Goal: Information Seeking & Learning: Check status

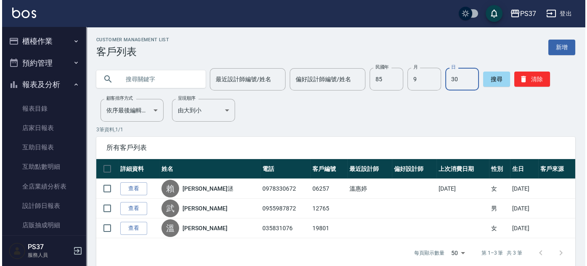
scroll to position [141, 0]
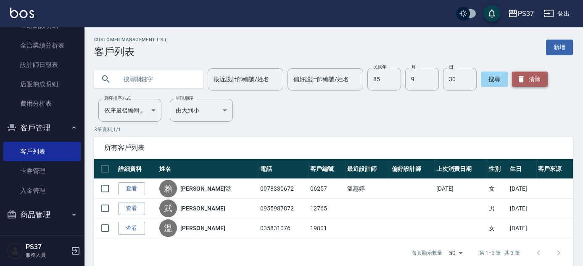
click at [521, 80] on icon "button" at bounding box center [521, 79] width 5 height 6
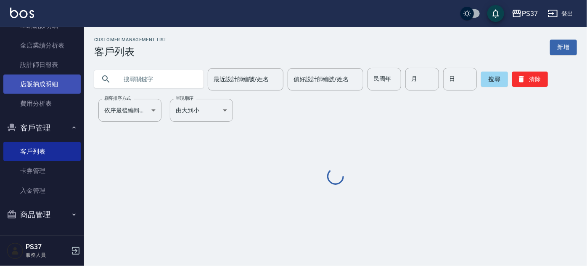
scroll to position [103, 0]
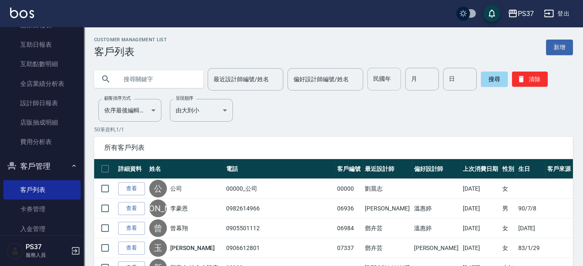
click at [389, 83] on input "民國年" at bounding box center [384, 79] width 34 height 23
type input "60"
type input "11"
type input "16"
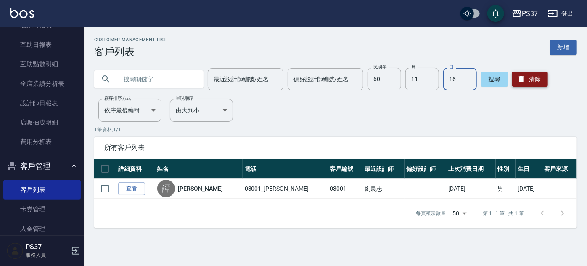
click at [529, 85] on button "清除" at bounding box center [530, 78] width 36 height 15
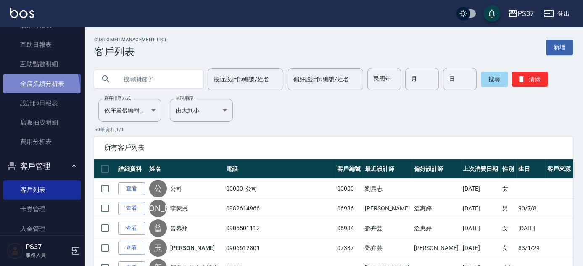
click at [27, 90] on link "全店業績分析表" at bounding box center [41, 83] width 77 height 19
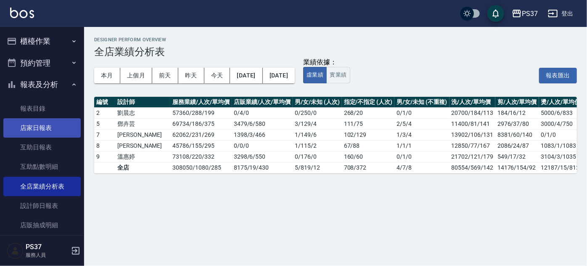
click at [40, 127] on link "店家日報表" at bounding box center [41, 127] width 77 height 19
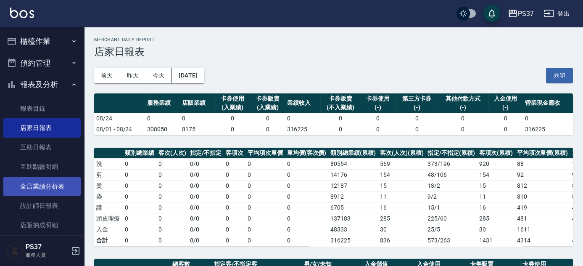
click at [49, 183] on link "全店業績分析表" at bounding box center [41, 186] width 77 height 19
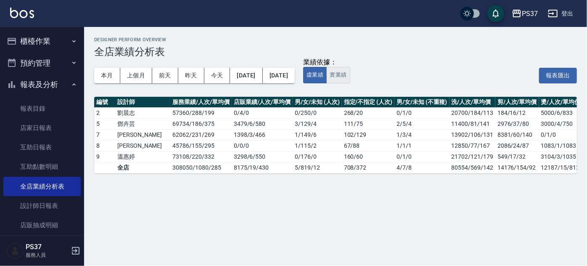
click at [350, 70] on button "實業績" at bounding box center [338, 75] width 24 height 16
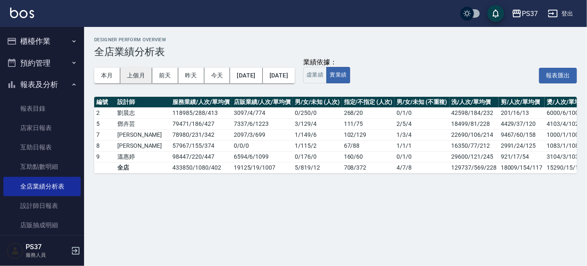
click at [140, 78] on button "上個月" at bounding box center [136, 76] width 32 height 16
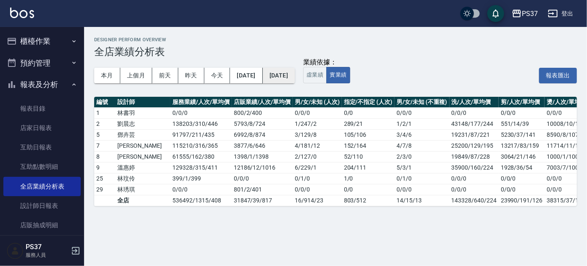
click at [295, 78] on button "[DATE]" at bounding box center [279, 76] width 32 height 16
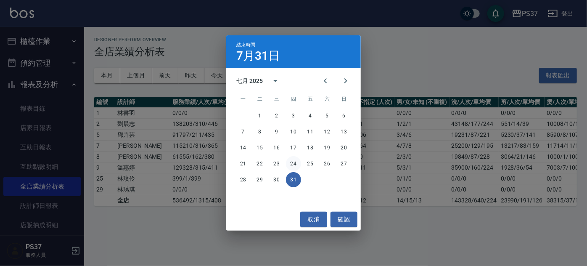
click at [296, 163] on button "24" at bounding box center [293, 163] width 15 height 15
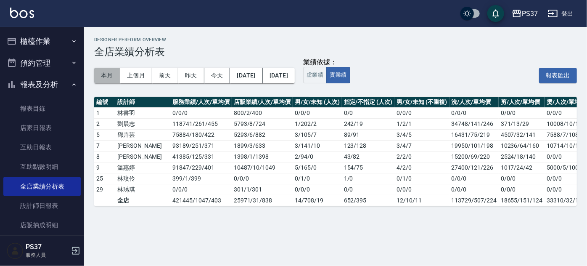
click at [108, 79] on button "本月" at bounding box center [107, 76] width 26 height 16
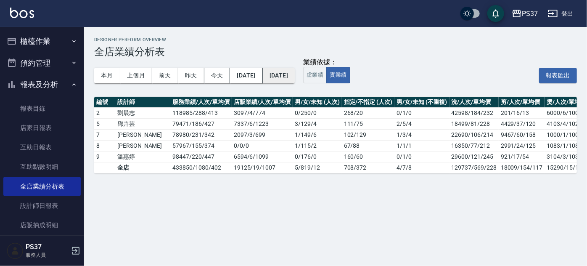
click at [295, 79] on button "[DATE]" at bounding box center [279, 76] width 32 height 16
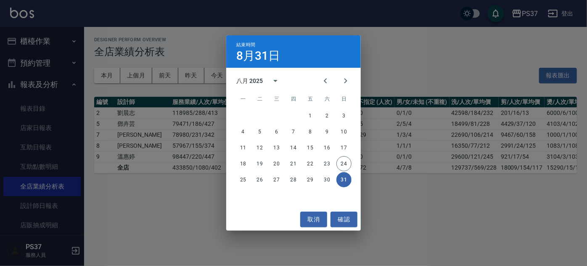
click at [153, 82] on div "結束時間 [DATE] 八月 2025 一 二 三 四 五 六 日 1 2 3 4 5 6 7 8 9 10 11 12 13 14 15 16 17 18 …" at bounding box center [293, 133] width 587 height 266
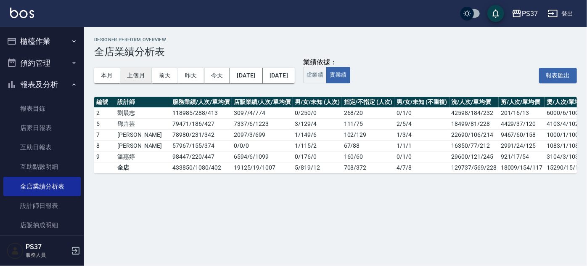
click at [133, 81] on button "上個月" at bounding box center [136, 76] width 32 height 16
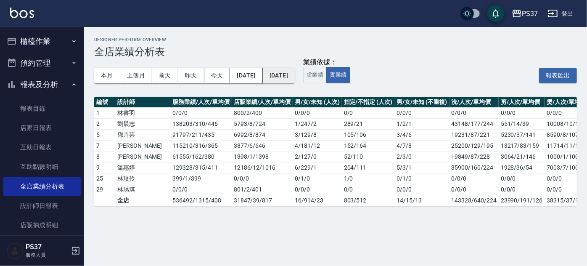
click at [295, 76] on button "[DATE]" at bounding box center [279, 76] width 32 height 16
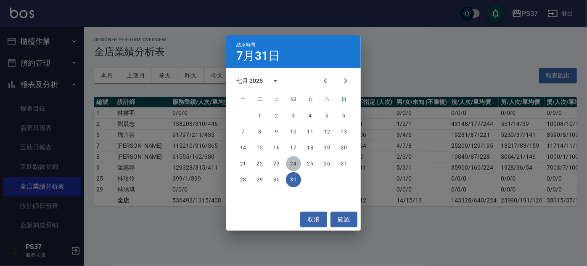
click at [291, 163] on button "24" at bounding box center [293, 163] width 15 height 15
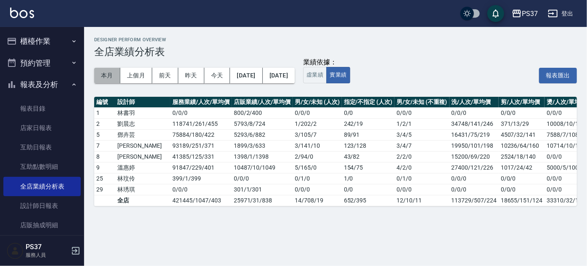
click at [107, 75] on button "本月" at bounding box center [107, 76] width 26 height 16
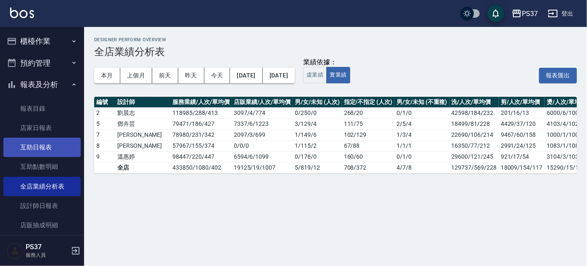
click at [43, 144] on link "互助日報表" at bounding box center [41, 146] width 77 height 19
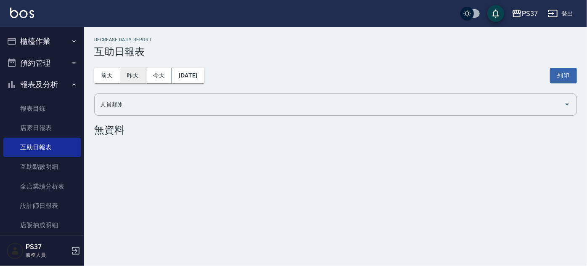
click at [131, 79] on button "昨天" at bounding box center [133, 76] width 26 height 16
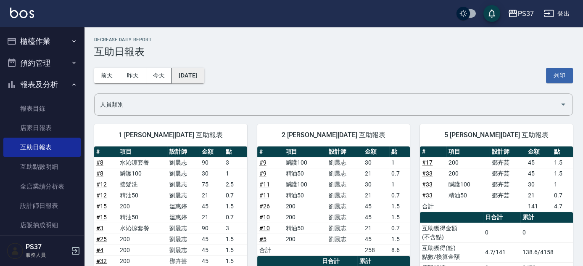
click at [190, 76] on button "[DATE]" at bounding box center [188, 76] width 32 height 16
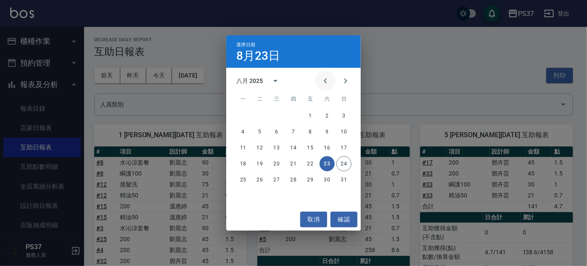
click at [324, 87] on button "Previous month" at bounding box center [325, 81] width 20 height 20
click at [295, 164] on button "24" at bounding box center [293, 163] width 15 height 15
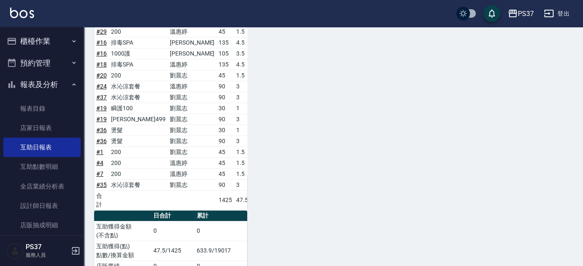
scroll to position [806, 0]
